Goal: Task Accomplishment & Management: Manage account settings

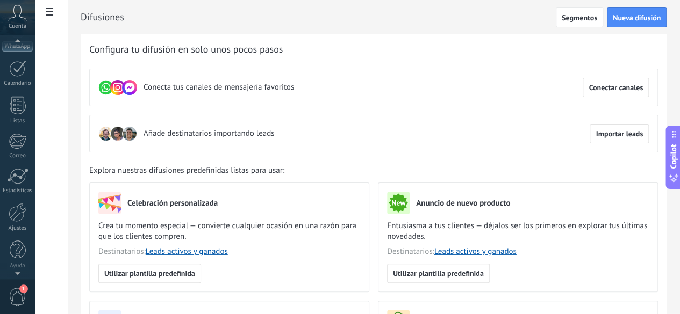
scroll to position [132, 0]
click at [18, 225] on div "Ajustes" at bounding box center [17, 228] width 31 height 7
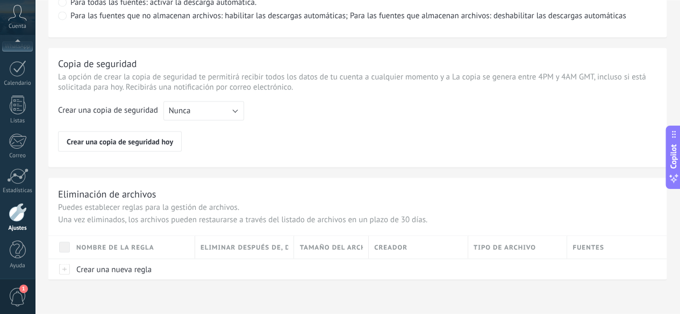
scroll to position [890, 0]
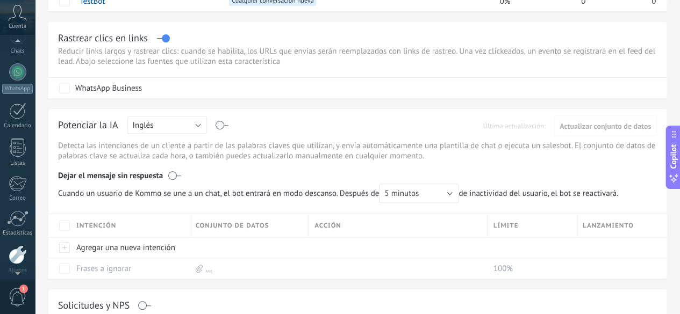
scroll to position [132, 0]
click at [12, 220] on div at bounding box center [18, 212] width 18 height 19
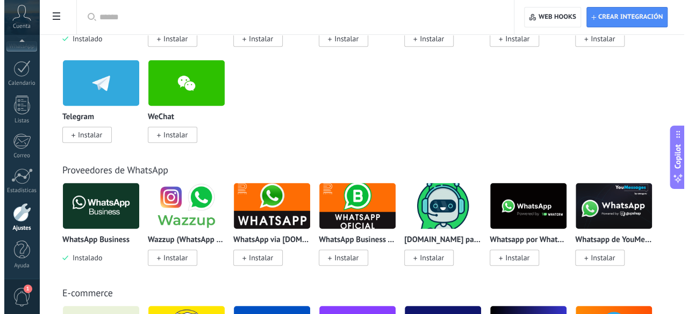
scroll to position [305, 0]
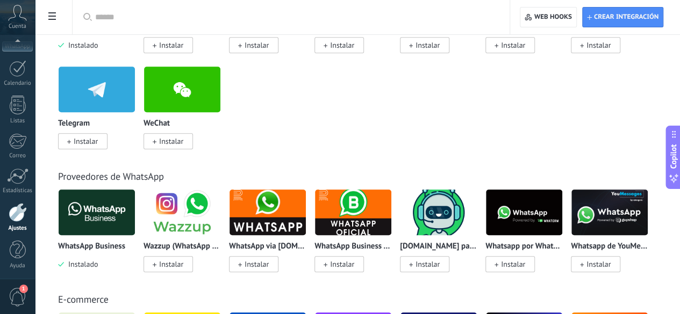
click at [135, 203] on img at bounding box center [97, 213] width 76 height 52
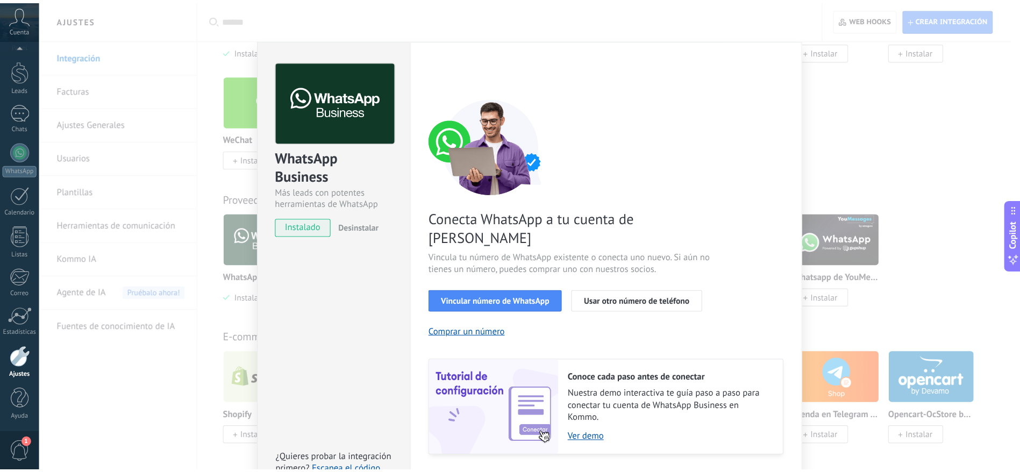
scroll to position [0, 0]
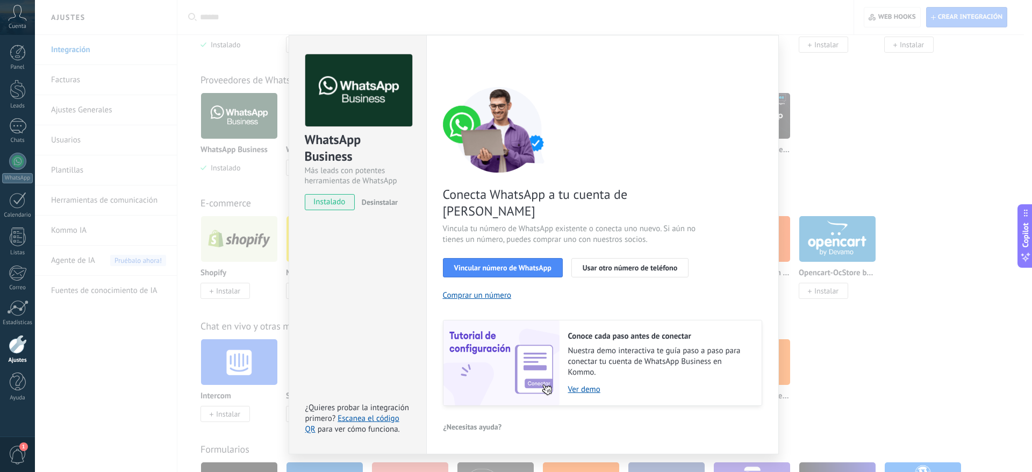
drag, startPoint x: 657, startPoint y: 1, endPoint x: 633, endPoint y: 140, distance: 141.9
click at [633, 140] on div "Conecta WhatsApp a tu cuenta de Kommo Vincula tu número de WhatsApp existente o…" at bounding box center [602, 246] width 319 height 319
drag, startPoint x: 523, startPoint y: 213, endPoint x: 700, endPoint y: 223, distance: 177.7
click at [680, 223] on div "Conecta WhatsApp a tu cuenta de Kommo Vincula tu número de WhatsApp existente o…" at bounding box center [602, 246] width 319 height 319
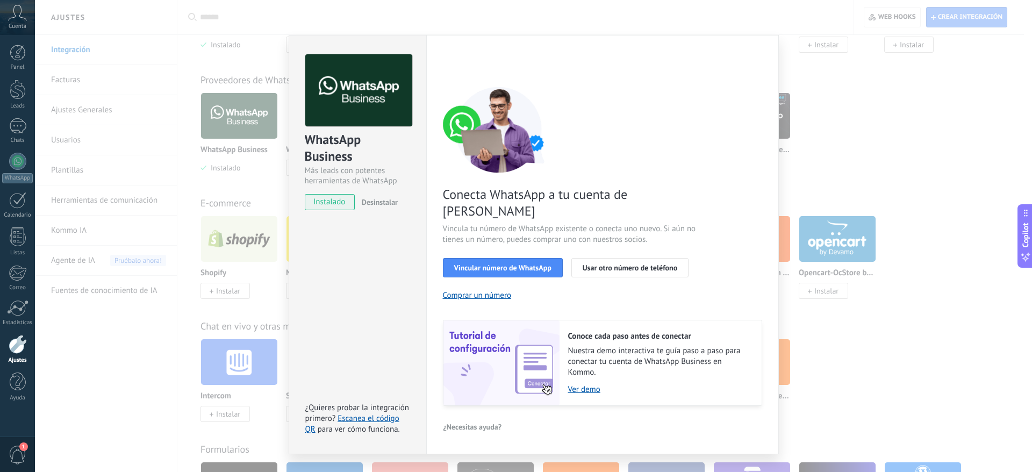
click at [680, 94] on div "WhatsApp Business Más leads con potentes herramientas de WhatsApp instalado Des…" at bounding box center [533, 236] width 997 height 472
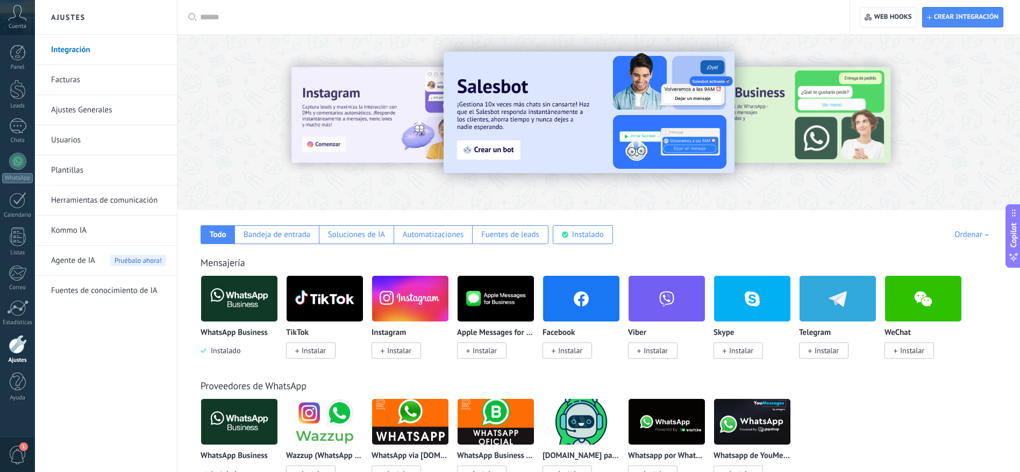
click at [680, 22] on input "text" at bounding box center [517, 17] width 634 height 11
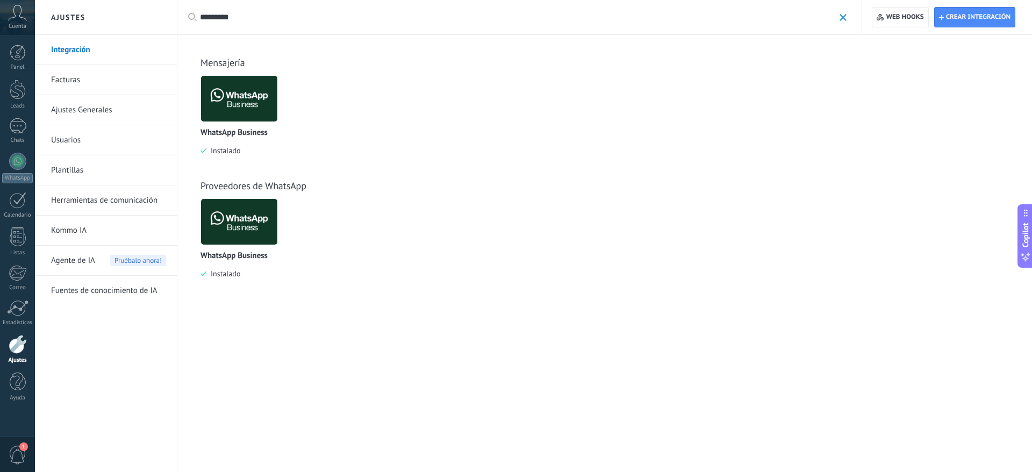
type input "*********"
click at [226, 110] on img at bounding box center [239, 99] width 76 height 52
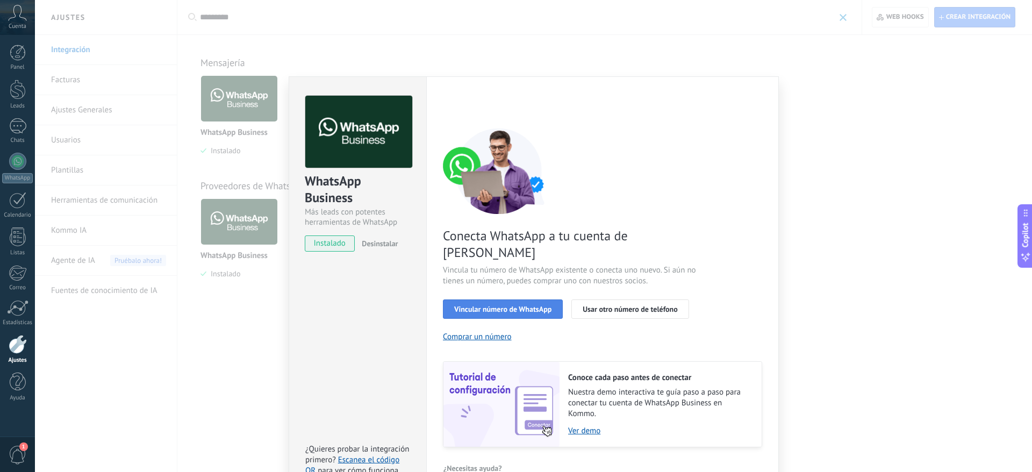
click at [538, 305] on span "Vincular número de WhatsApp" at bounding box center [502, 309] width 97 height 8
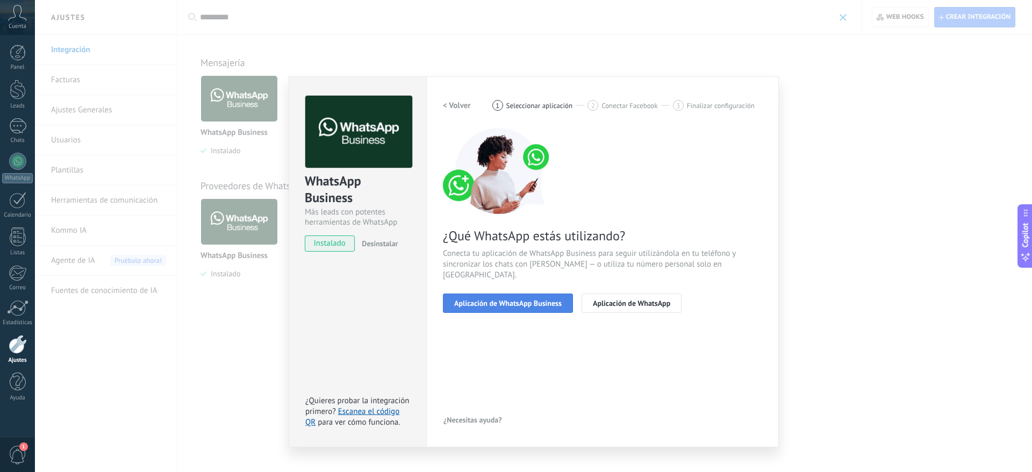
click at [548, 299] on span "Aplicación de WhatsApp Business" at bounding box center [508, 303] width 108 height 8
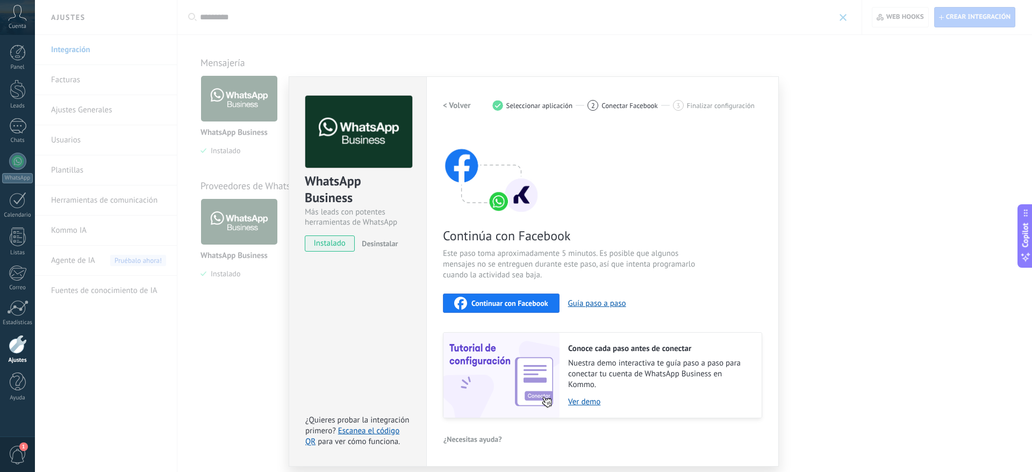
click at [680, 210] on div "WhatsApp Business Más leads con potentes herramientas de WhatsApp instalado Des…" at bounding box center [533, 236] width 997 height 472
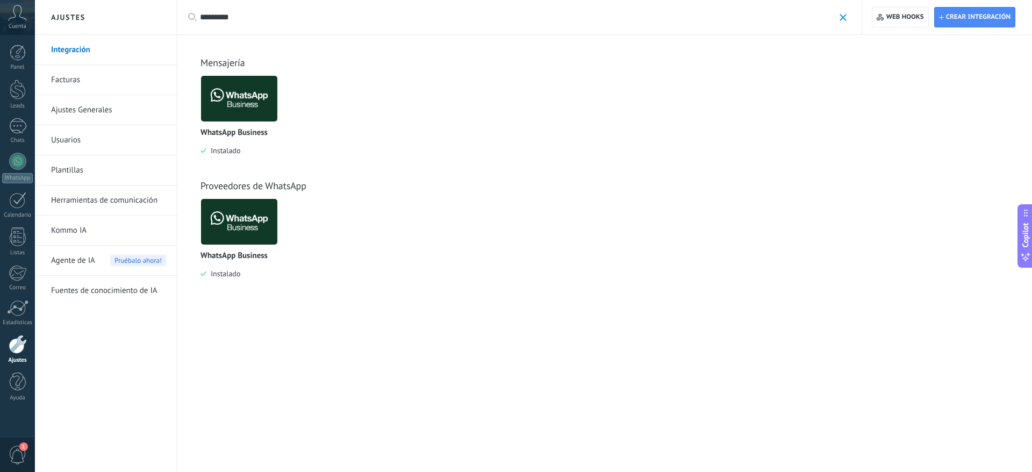
click at [24, 20] on icon at bounding box center [17, 13] width 19 height 16
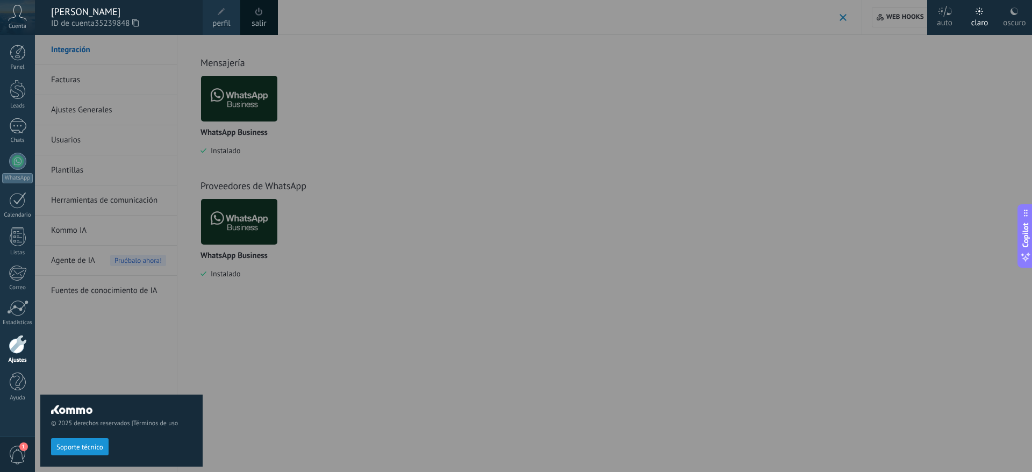
click at [247, 314] on div at bounding box center [551, 236] width 1032 height 472
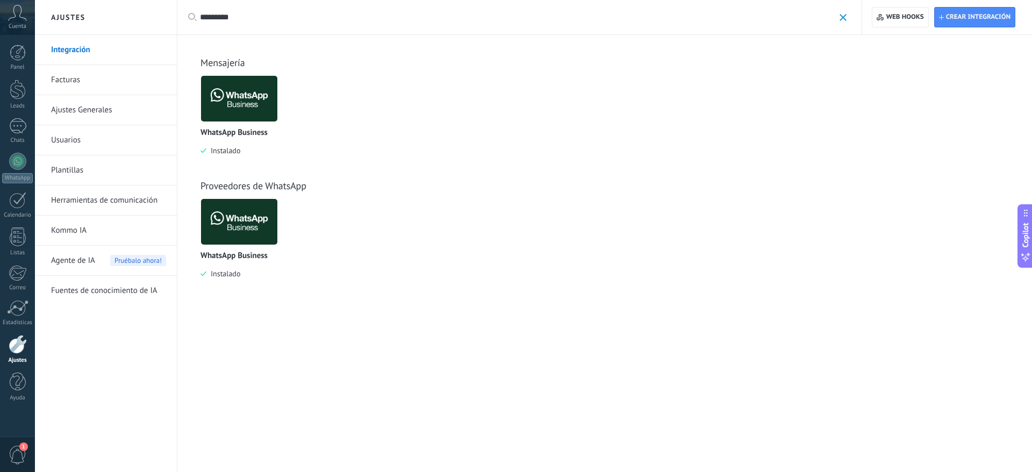
click at [17, 28] on span "Cuenta" at bounding box center [18, 26] width 18 height 7
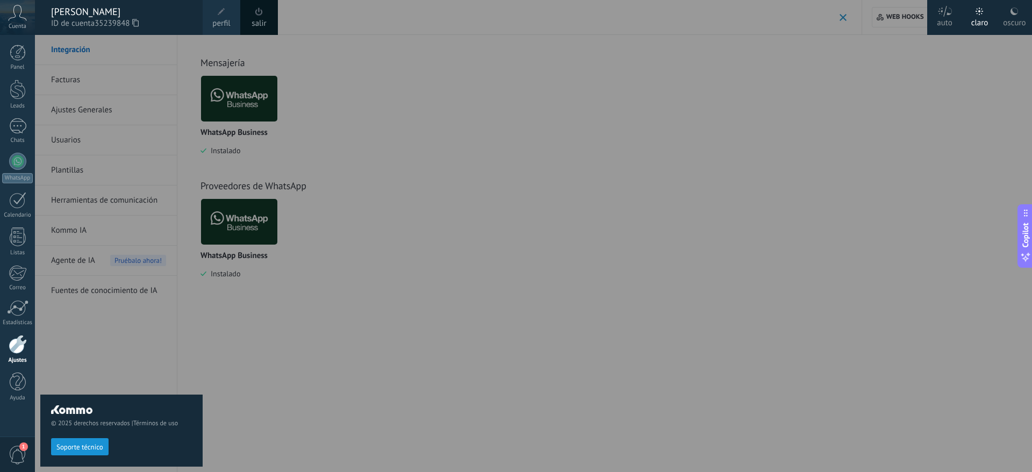
click at [77, 12] on div "[PERSON_NAME]" at bounding box center [121, 12] width 141 height 12
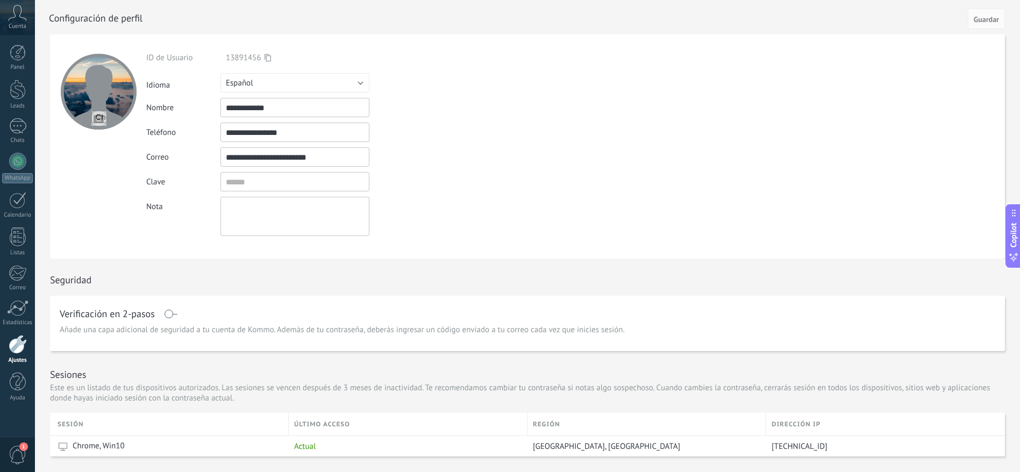
drag, startPoint x: 347, startPoint y: 106, endPoint x: 253, endPoint y: 112, distance: 94.3
click at [253, 112] on input "**********" at bounding box center [294, 107] width 149 height 19
type input "**********"
click at [511, 159] on form "**********" at bounding box center [527, 146] width 955 height 224
click at [680, 13] on button "Guardar" at bounding box center [986, 19] width 37 height 20
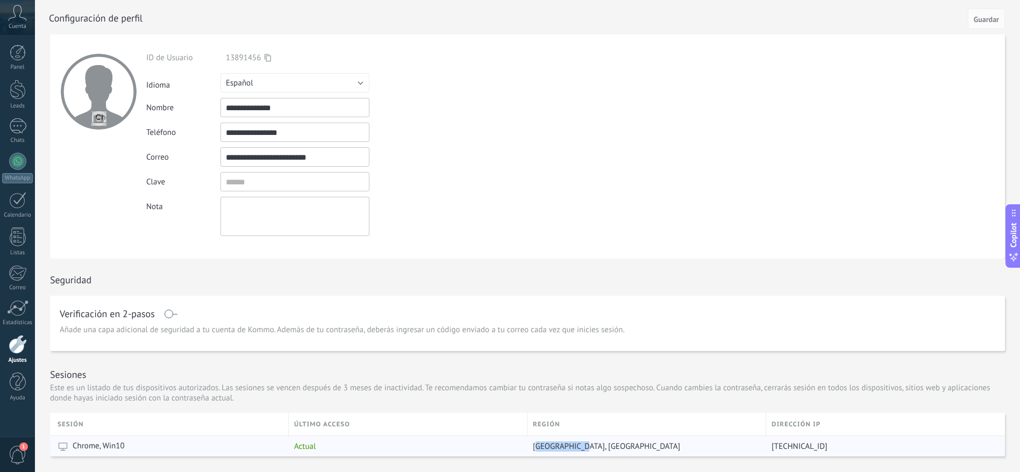
drag, startPoint x: 577, startPoint y: 446, endPoint x: 538, endPoint y: 445, distance: 39.8
click at [538, 314] on span "[GEOGRAPHIC_DATA], [GEOGRAPHIC_DATA]" at bounding box center [606, 446] width 147 height 10
drag, startPoint x: 532, startPoint y: 445, endPoint x: 599, endPoint y: 437, distance: 67.7
click at [599, 314] on div "[GEOGRAPHIC_DATA], [GEOGRAPHIC_DATA]" at bounding box center [643, 446] width 233 height 20
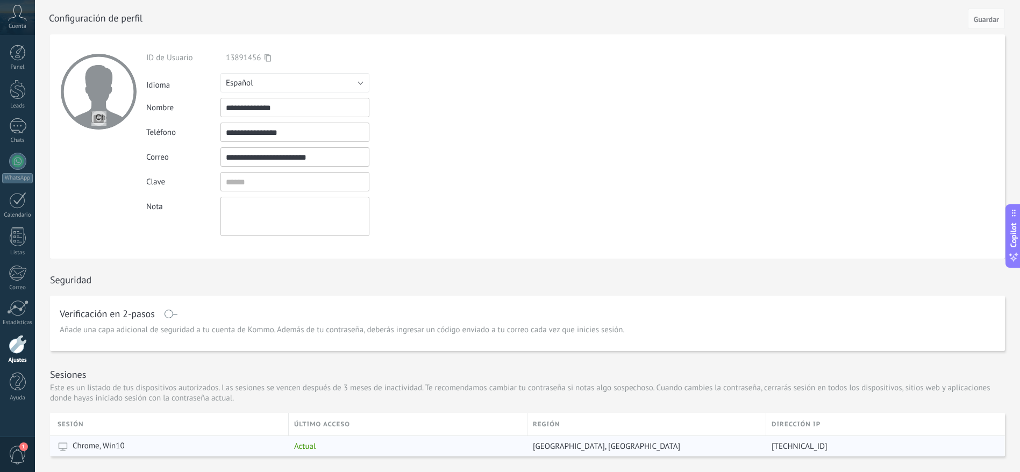
click at [606, 314] on div "[GEOGRAPHIC_DATA], [GEOGRAPHIC_DATA]" at bounding box center [643, 446] width 233 height 20
click at [14, 16] on icon at bounding box center [17, 13] width 19 height 16
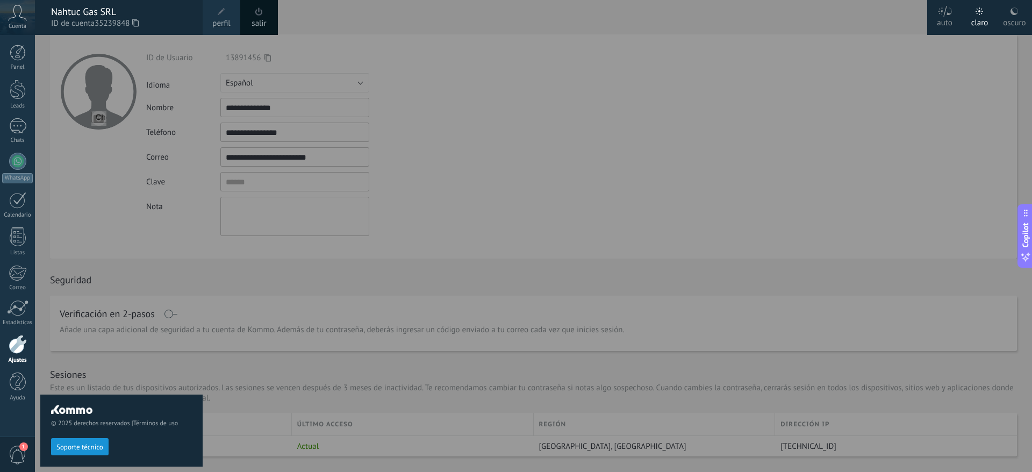
click at [680, 73] on div at bounding box center [551, 236] width 1032 height 472
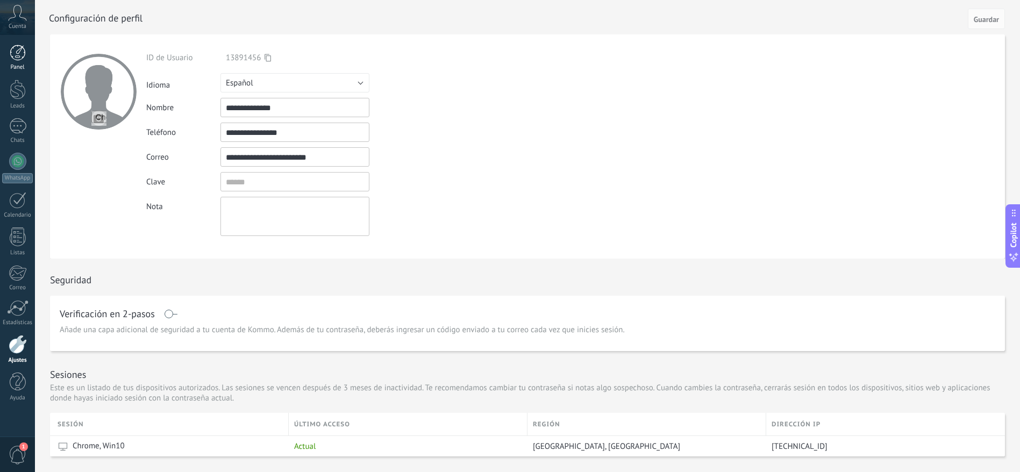
click at [26, 62] on link "Panel" at bounding box center [17, 58] width 35 height 26
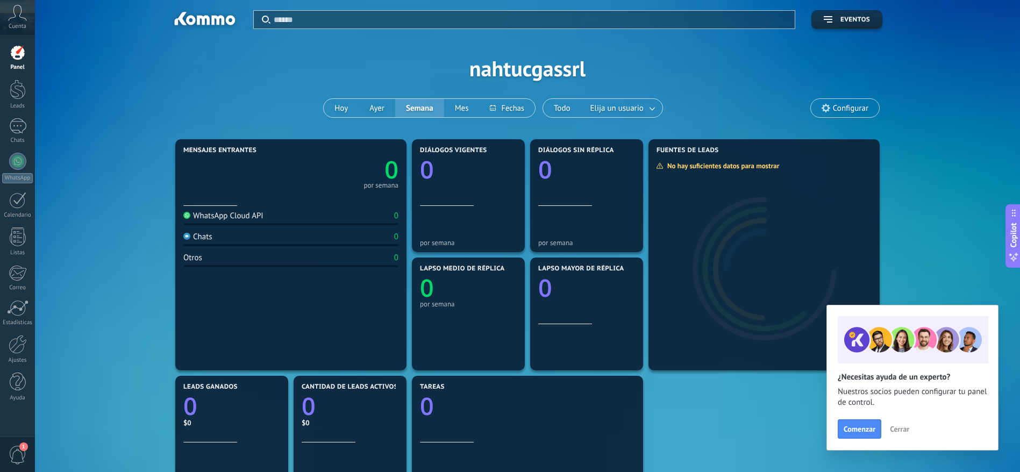
click at [256, 217] on div "WhatsApp Cloud API" at bounding box center [223, 216] width 80 height 10
click at [680, 110] on span "Configurar" at bounding box center [850, 108] width 35 height 9
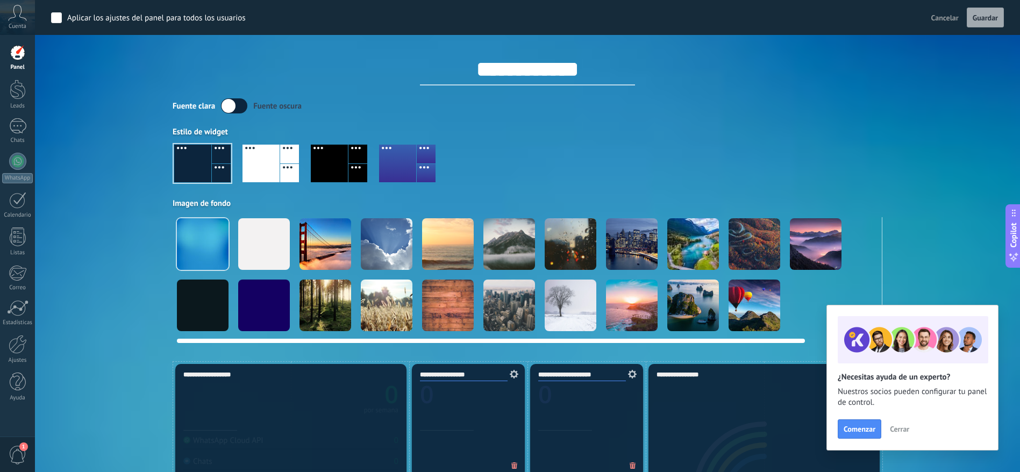
click at [570, 302] on div at bounding box center [571, 306] width 52 height 52
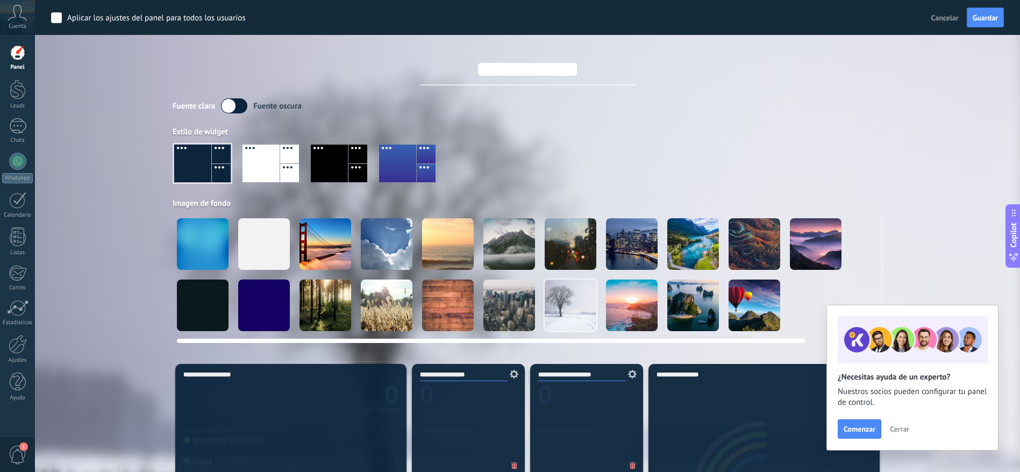
click at [318, 293] on div at bounding box center [325, 306] width 52 height 52
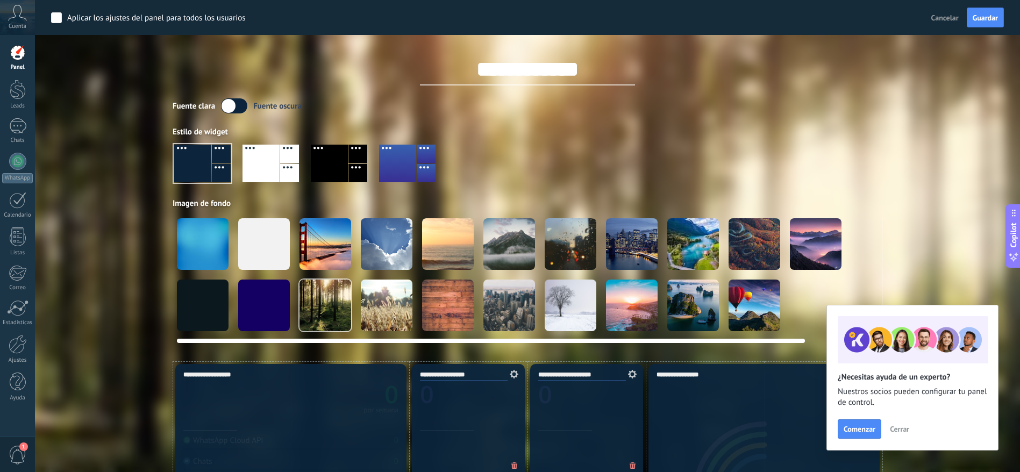
click at [680, 297] on div at bounding box center [754, 306] width 52 height 52
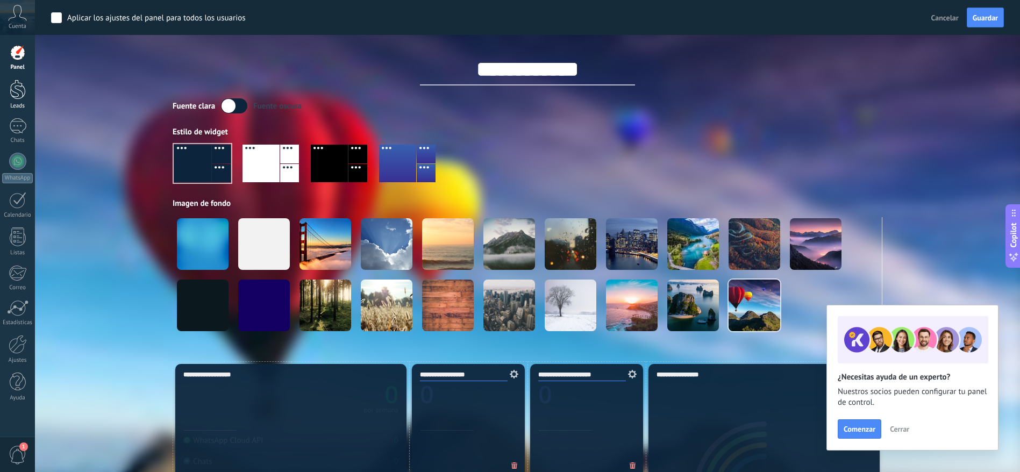
click at [10, 101] on link "Leads" at bounding box center [17, 95] width 35 height 30
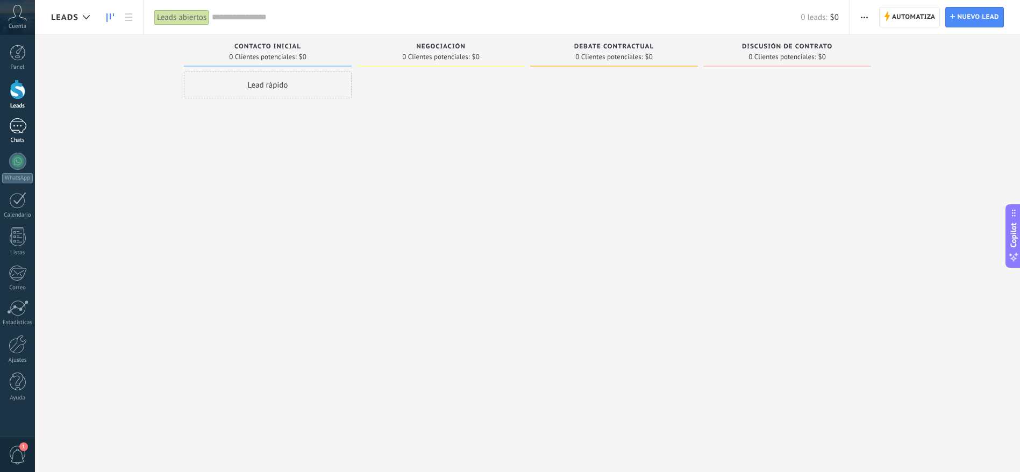
click at [18, 132] on div at bounding box center [17, 126] width 17 height 16
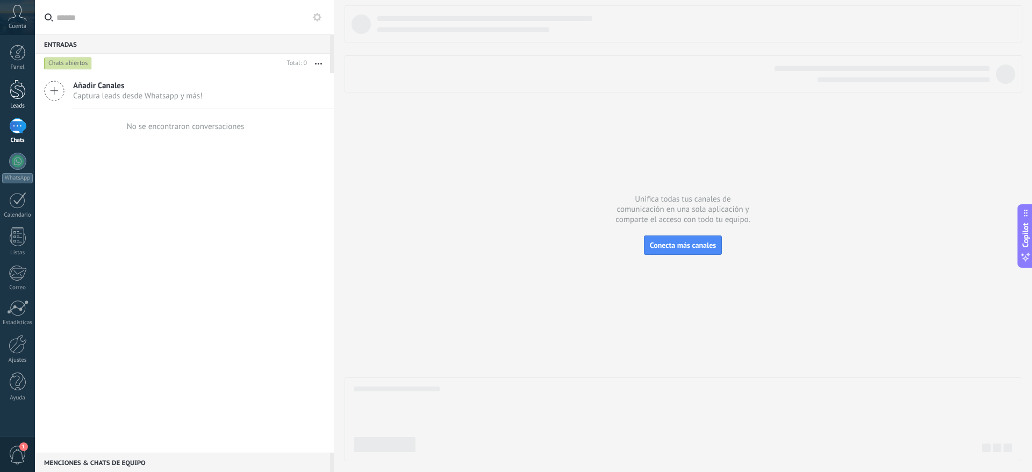
click at [16, 96] on div at bounding box center [18, 90] width 16 height 20
